Goal: Information Seeking & Learning: Learn about a topic

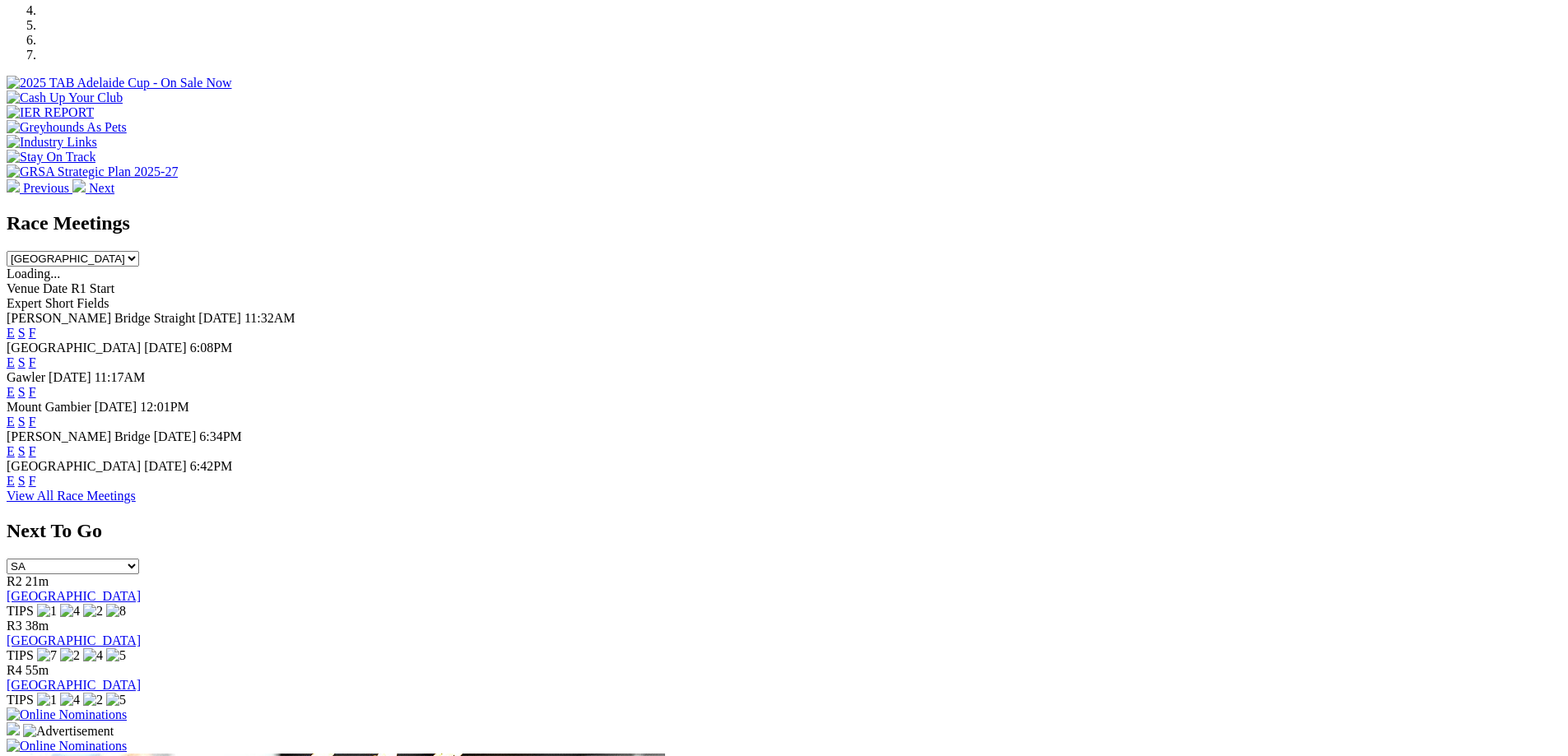
scroll to position [627, 0]
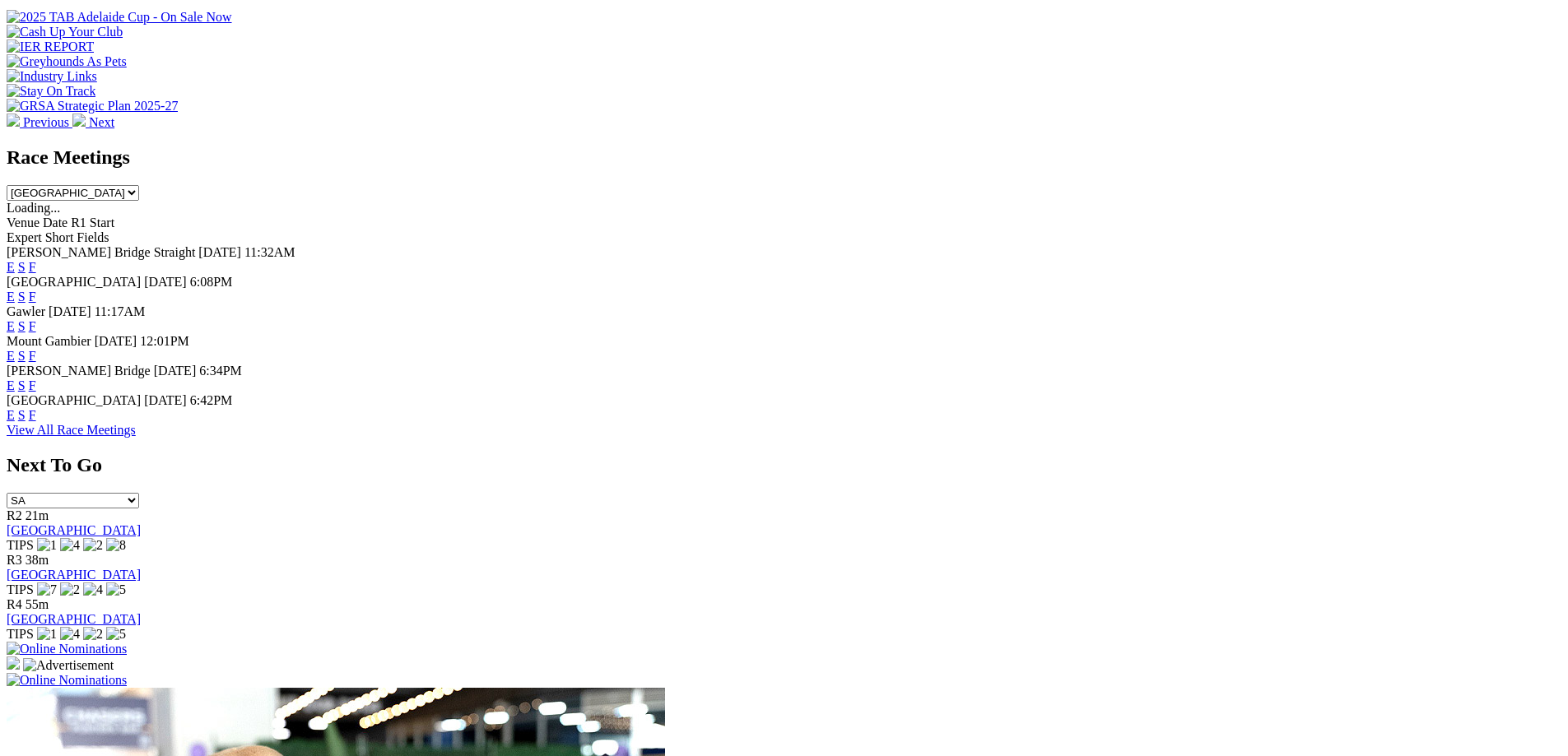
click at [15, 418] on link "E" at bounding box center [11, 415] width 8 height 14
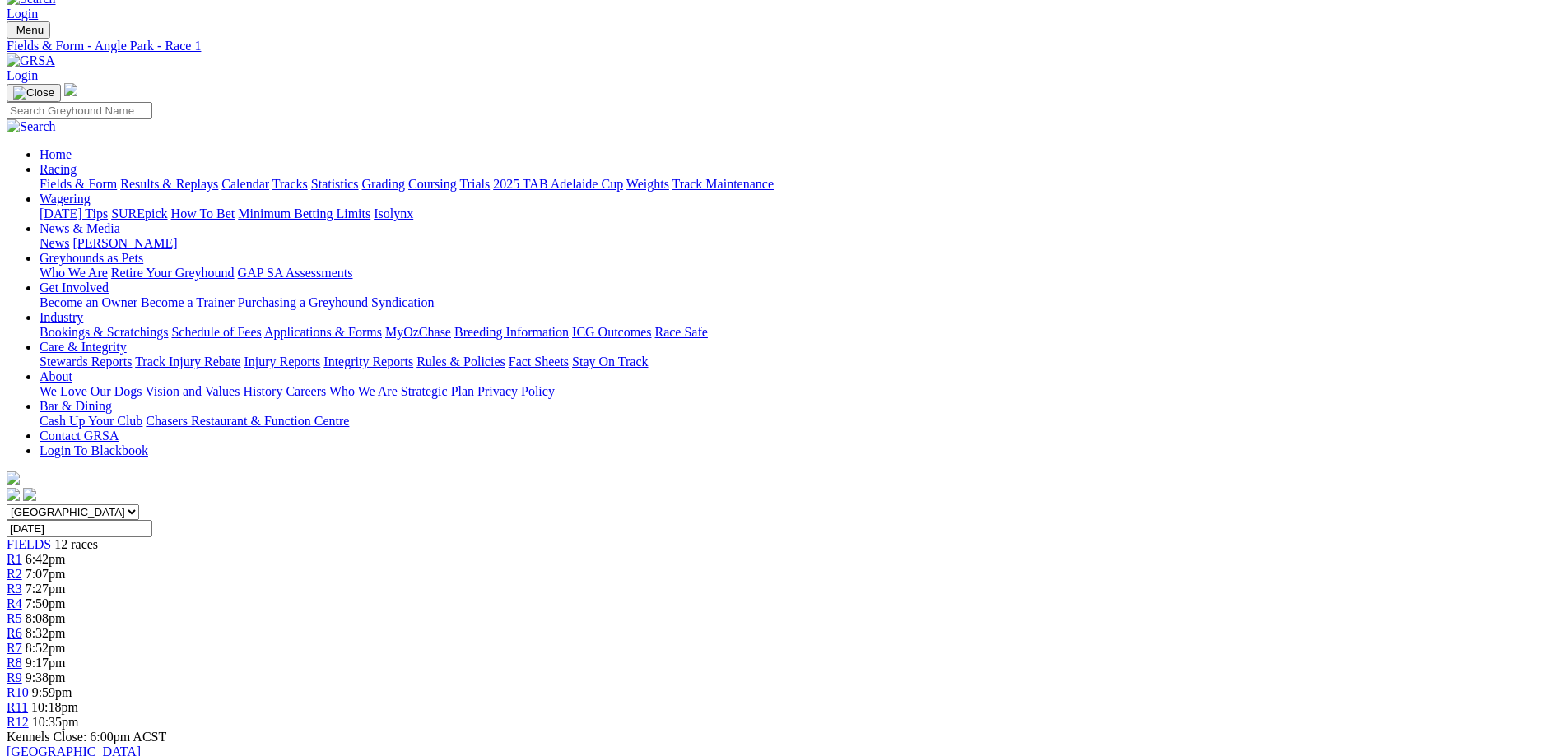
scroll to position [16, 0]
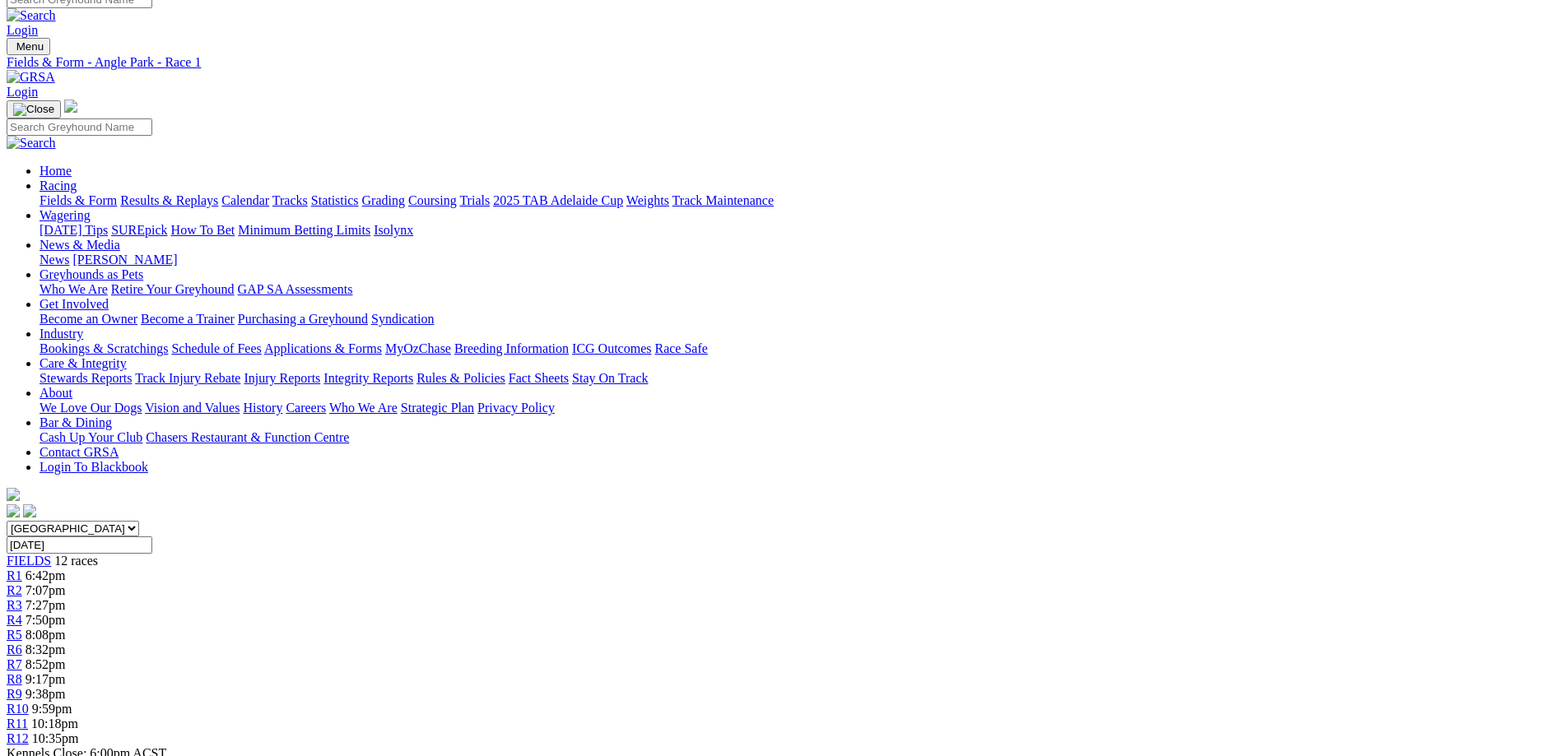
click at [22, 584] on span "R2" at bounding box center [14, 591] width 16 height 14
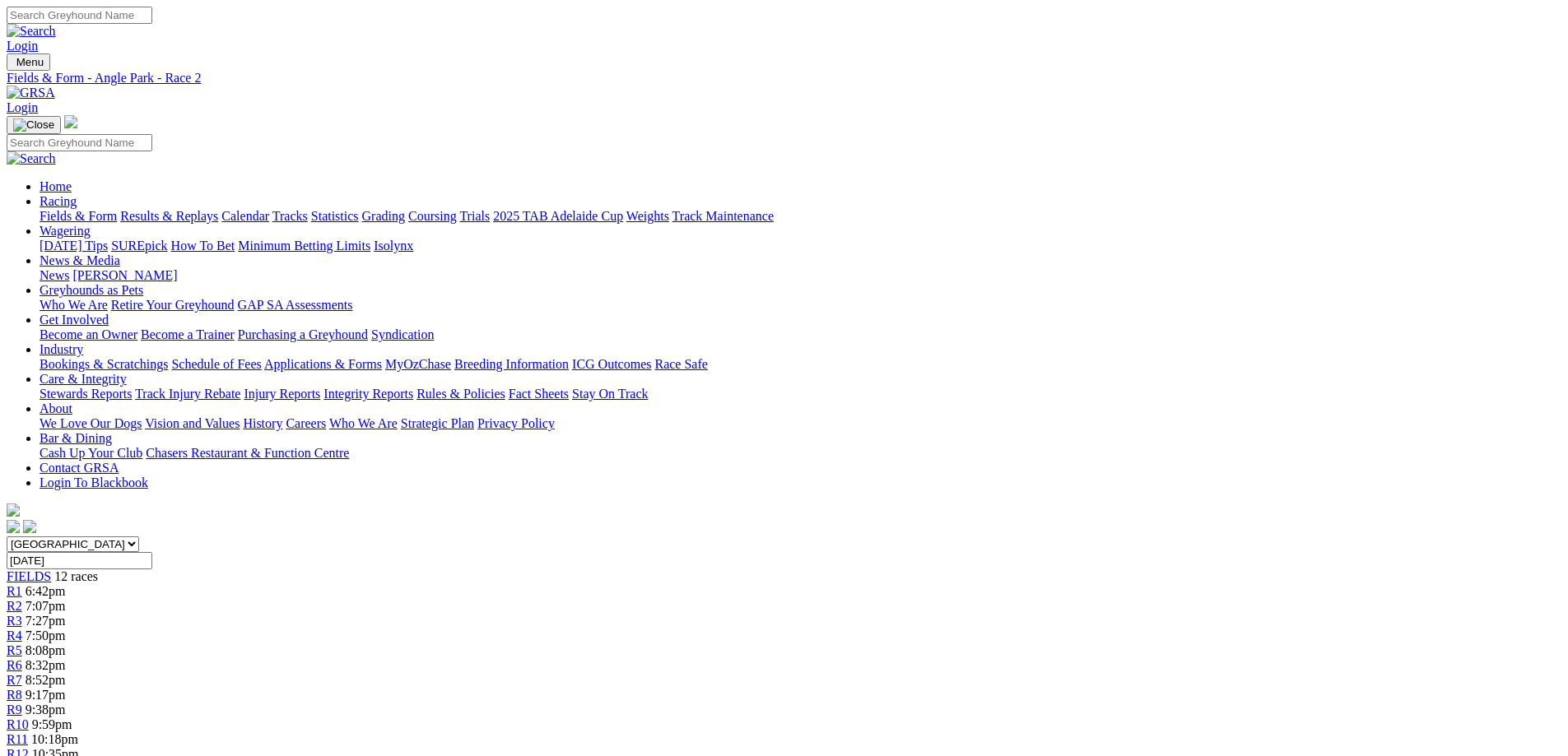
click at [550, 614] on div "R3 7:27pm" at bounding box center [784, 622] width 1555 height 15
click at [66, 628] on span "7:50pm" at bounding box center [45, 635] width 40 height 14
click at [709, 643] on div "R5 8:08pm" at bounding box center [784, 651] width 1555 height 15
click at [784, 659] on div "R6 8:32pm" at bounding box center [784, 666] width 1555 height 15
click at [22, 673] on span "R7" at bounding box center [14, 680] width 16 height 14
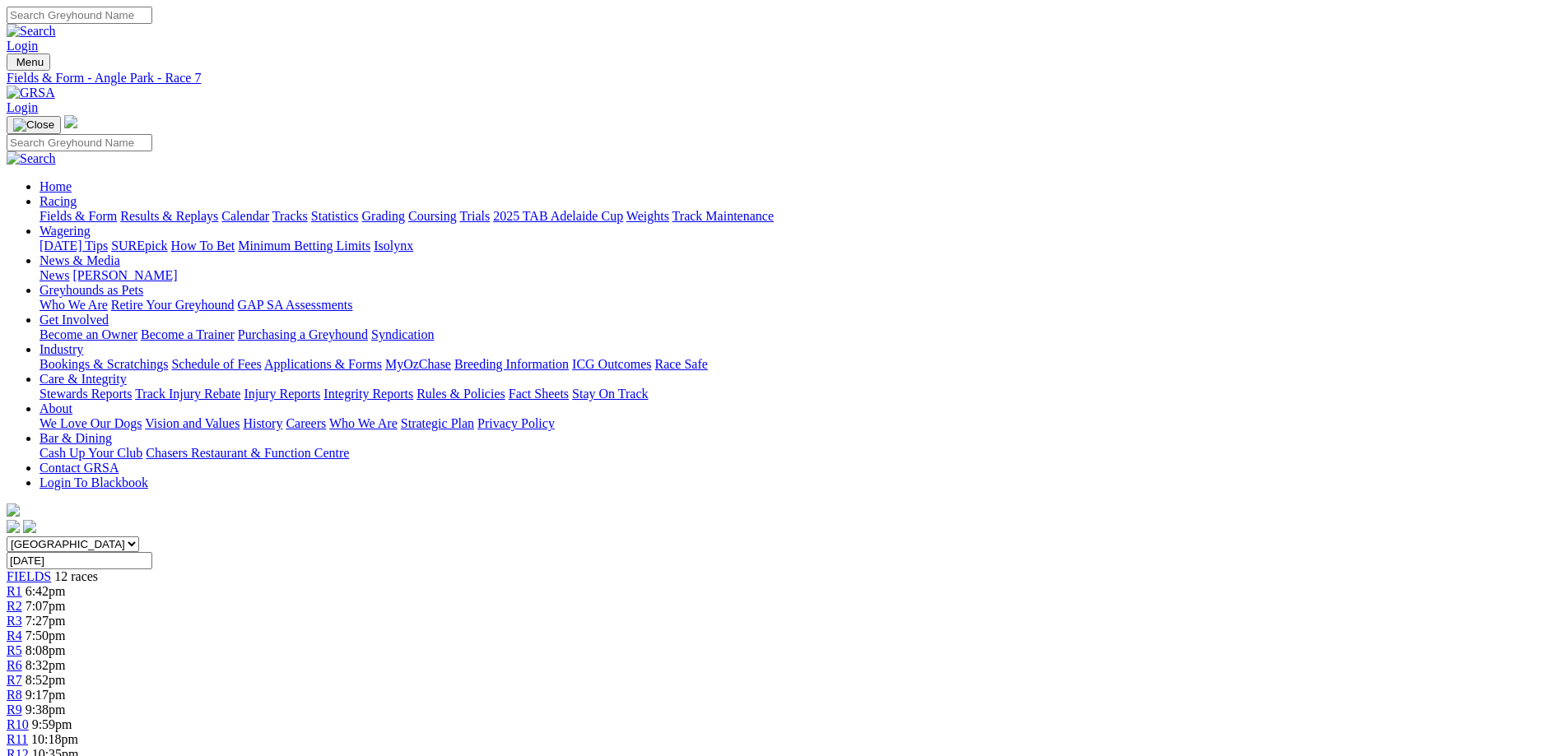
click at [22, 688] on span "R8" at bounding box center [14, 695] width 16 height 14
click at [1015, 703] on div "R9 9:38pm" at bounding box center [784, 711] width 1555 height 15
click at [29, 717] on span "R10" at bounding box center [18, 724] width 22 height 14
click at [28, 732] on span "R11" at bounding box center [17, 739] width 21 height 14
click at [1255, 747] on div "R12 10:35pm" at bounding box center [784, 754] width 1555 height 15
